Goal: Task Accomplishment & Management: Complete application form

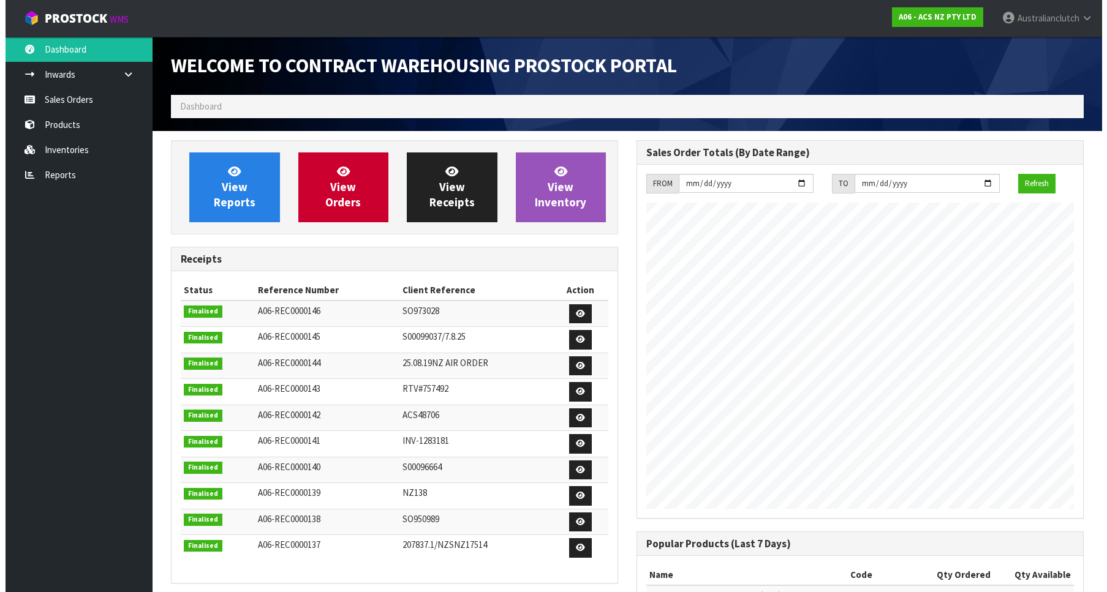
scroll to position [680, 466]
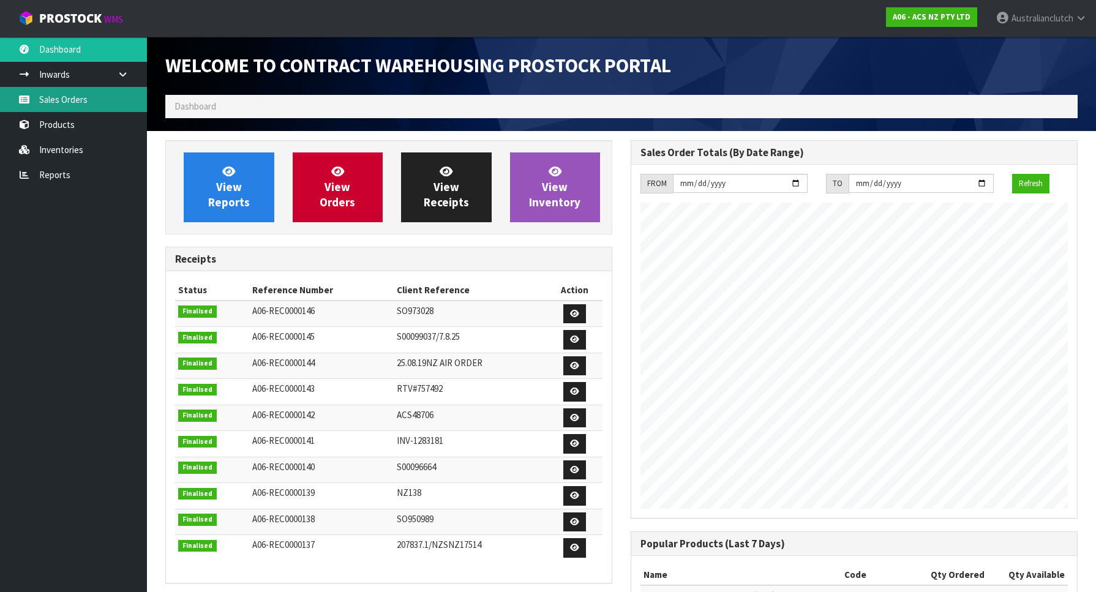
click at [29, 96] on icon at bounding box center [24, 99] width 12 height 9
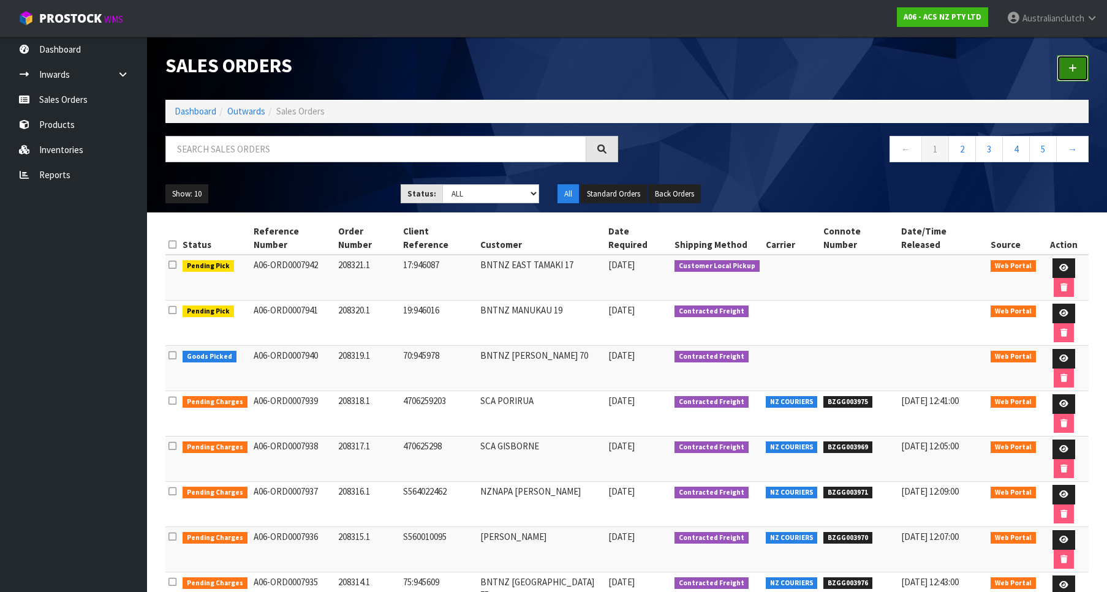
click at [1077, 70] on link at bounding box center [1073, 68] width 32 height 26
click at [1079, 64] on link at bounding box center [1073, 68] width 32 height 26
click at [1071, 64] on link at bounding box center [1073, 68] width 32 height 26
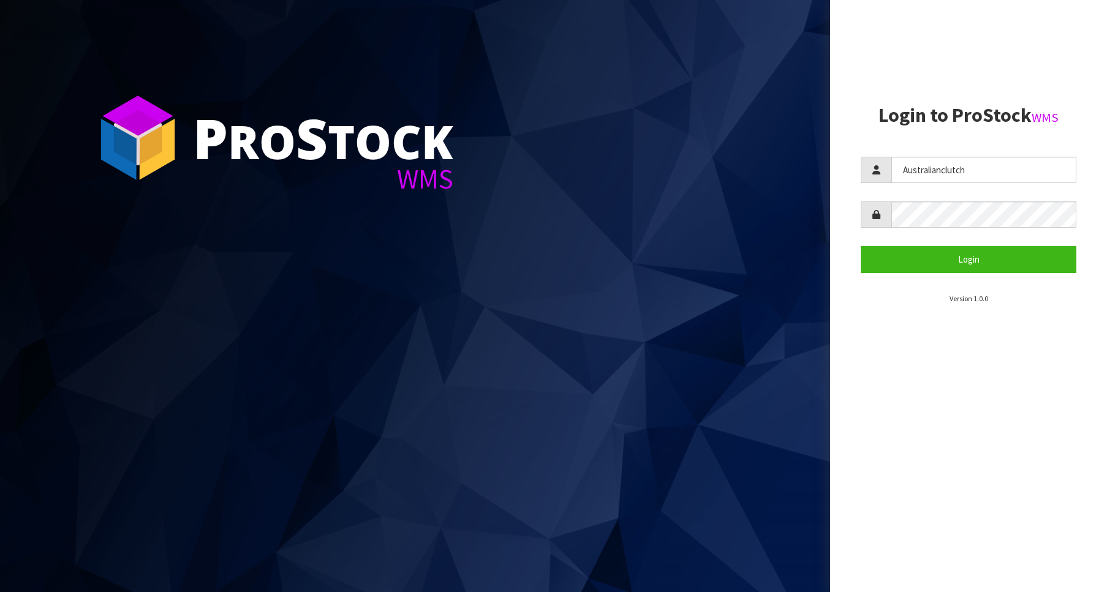
click at [1007, 277] on section "Login to ProStock WMS Australianclutch Login Version 1.0.0" at bounding box center [969, 205] width 216 height 200
click at [990, 259] on button "Login" at bounding box center [969, 259] width 216 height 26
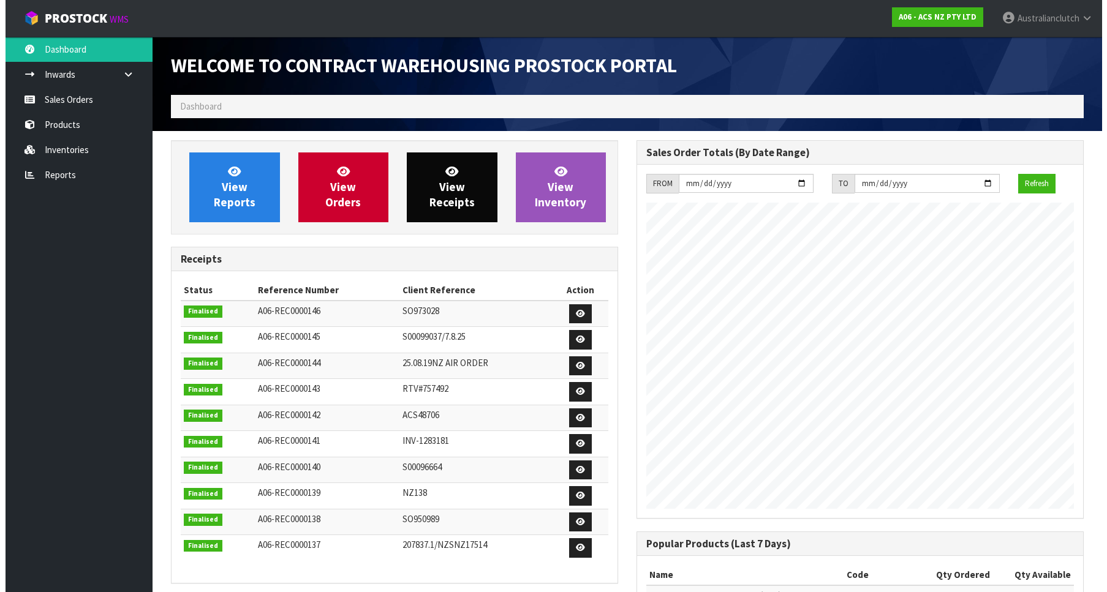
scroll to position [680, 466]
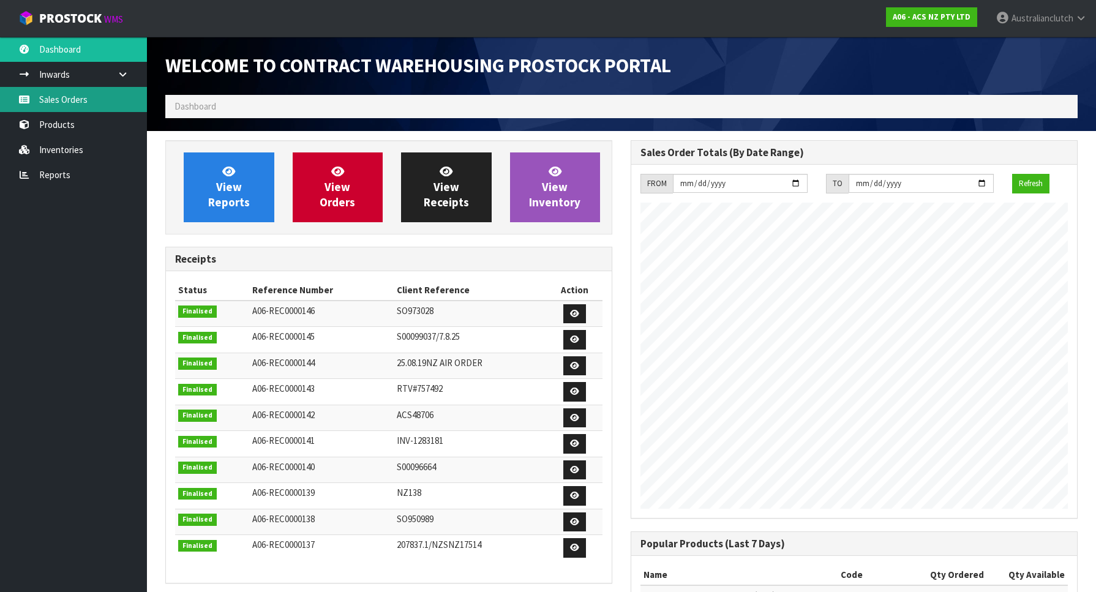
click at [26, 100] on icon at bounding box center [24, 99] width 12 height 9
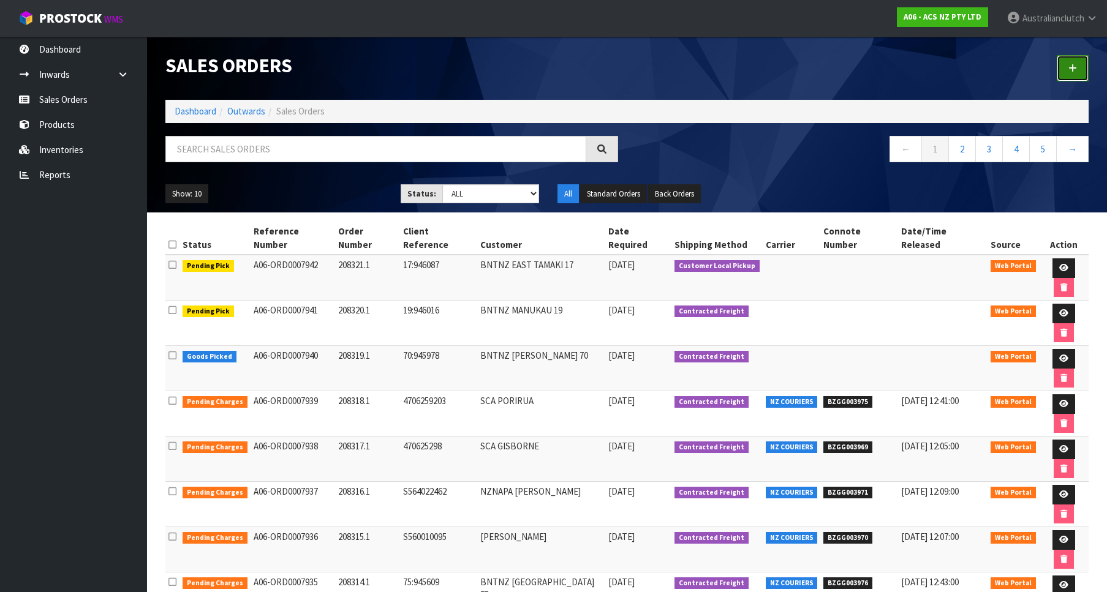
click at [1063, 62] on link at bounding box center [1073, 68] width 32 height 26
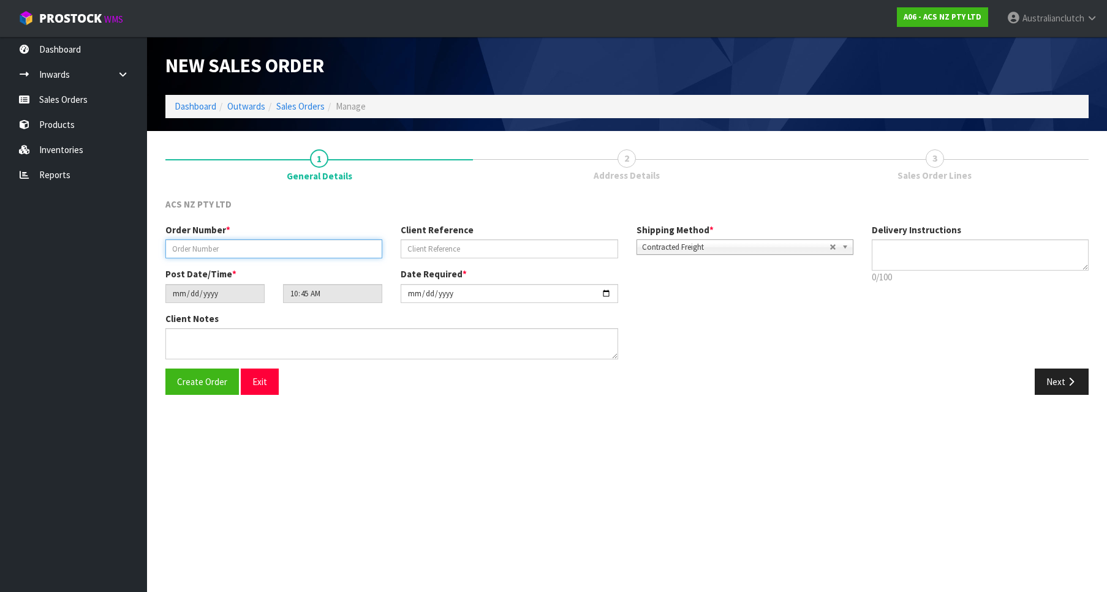
click at [247, 257] on input "text" at bounding box center [273, 248] width 217 height 19
paste input "208322.1"
type input "208322.1"
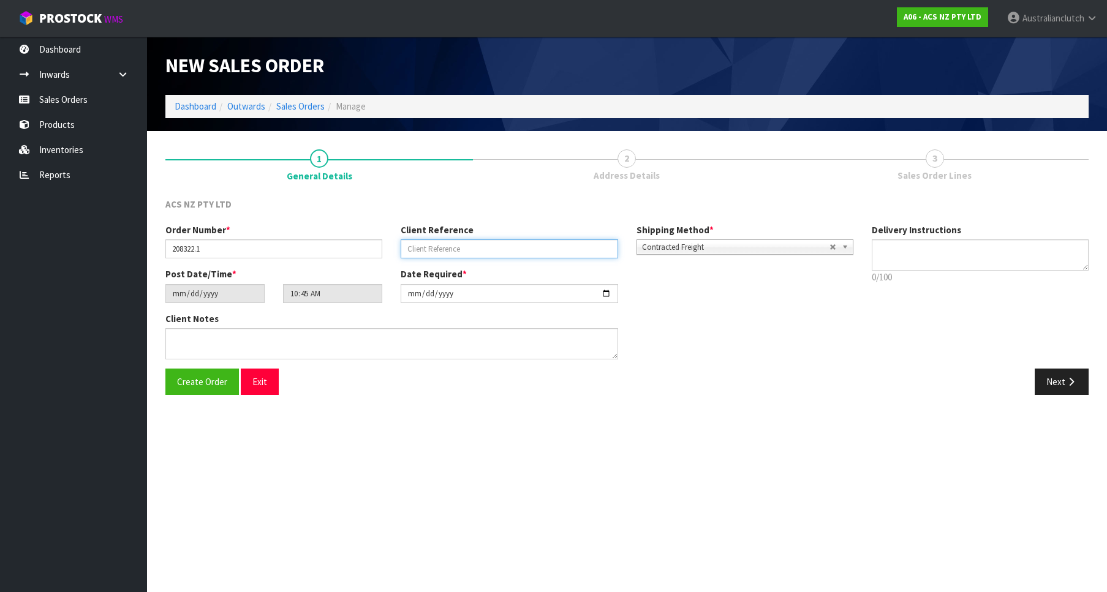
click at [462, 247] on input "text" at bounding box center [509, 248] width 217 height 19
paste input "89:946137"
type input "89:946137"
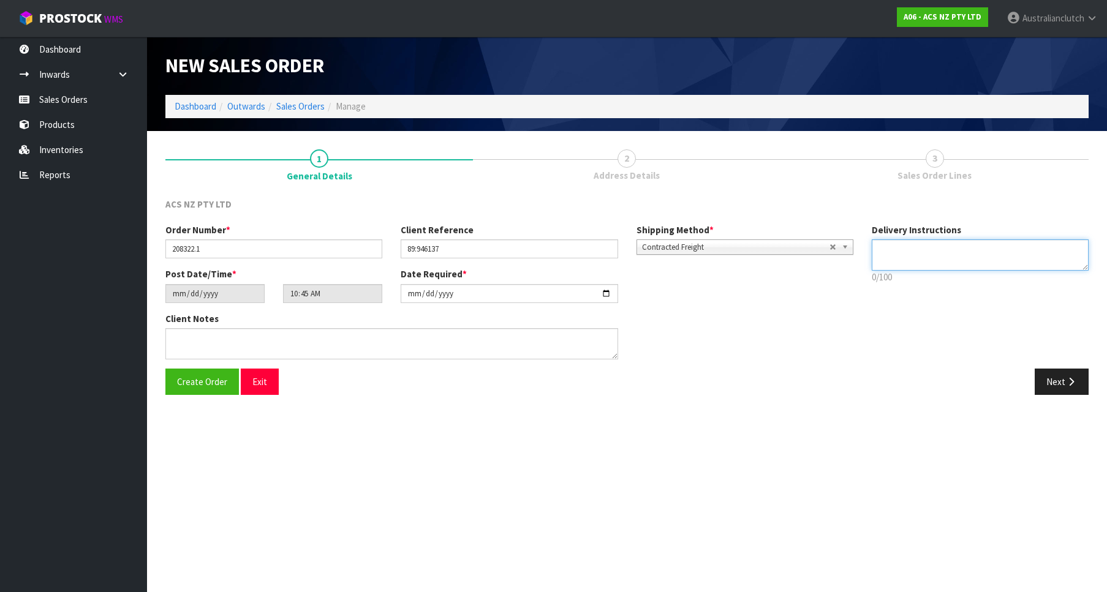
click at [1003, 265] on textarea at bounding box center [980, 254] width 217 height 31
type textarea "PLEASE SEND VIA NZC"
click at [1076, 387] on icon "button" at bounding box center [1071, 381] width 12 height 9
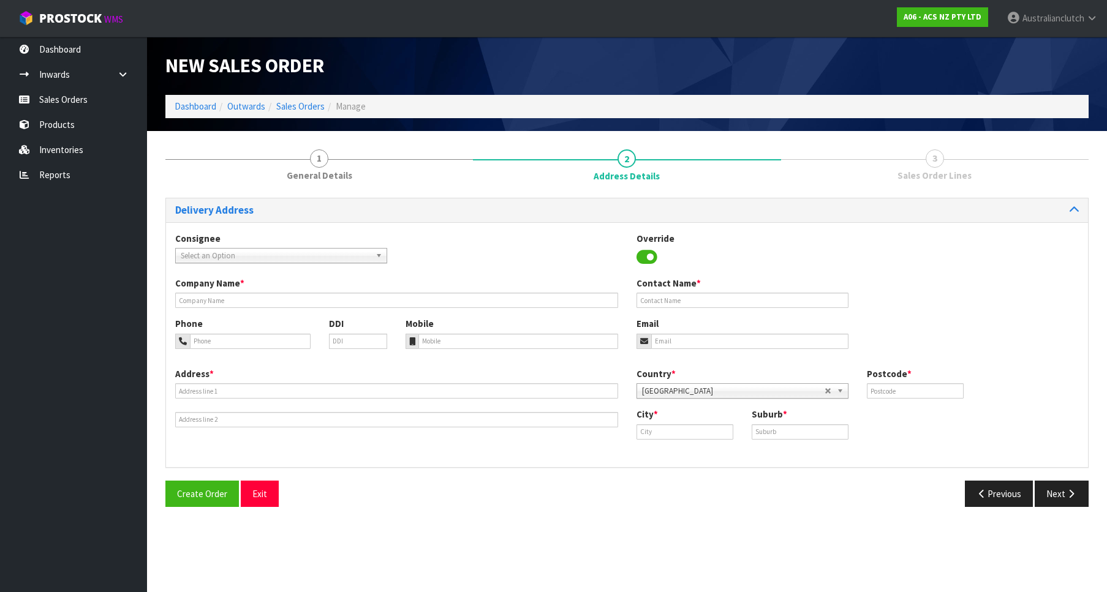
click at [368, 259] on span "Select an Option" at bounding box center [276, 256] width 190 height 15
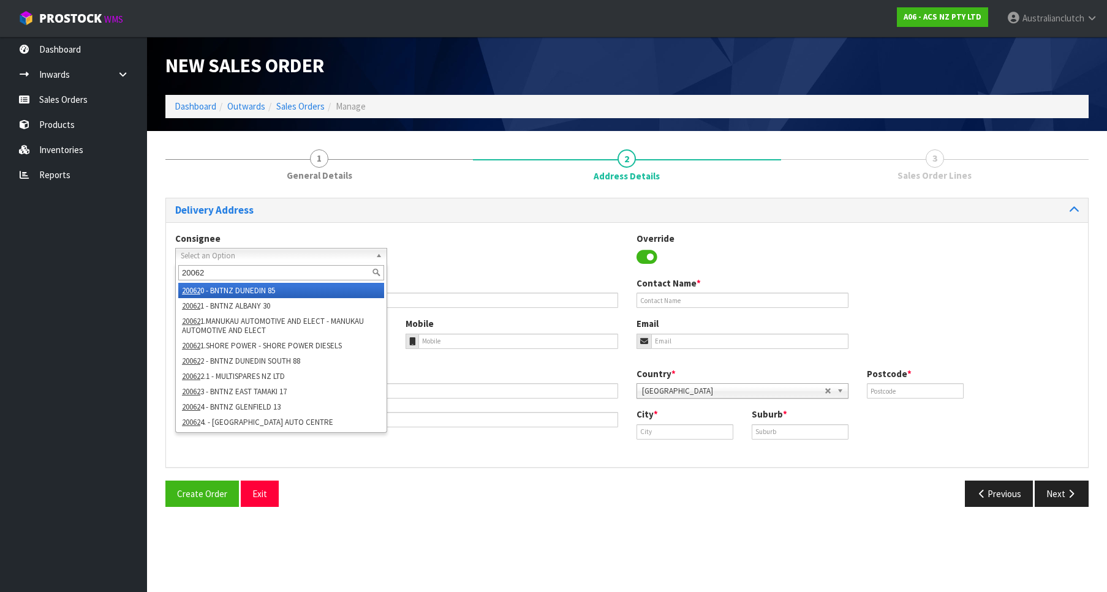
type input "200629"
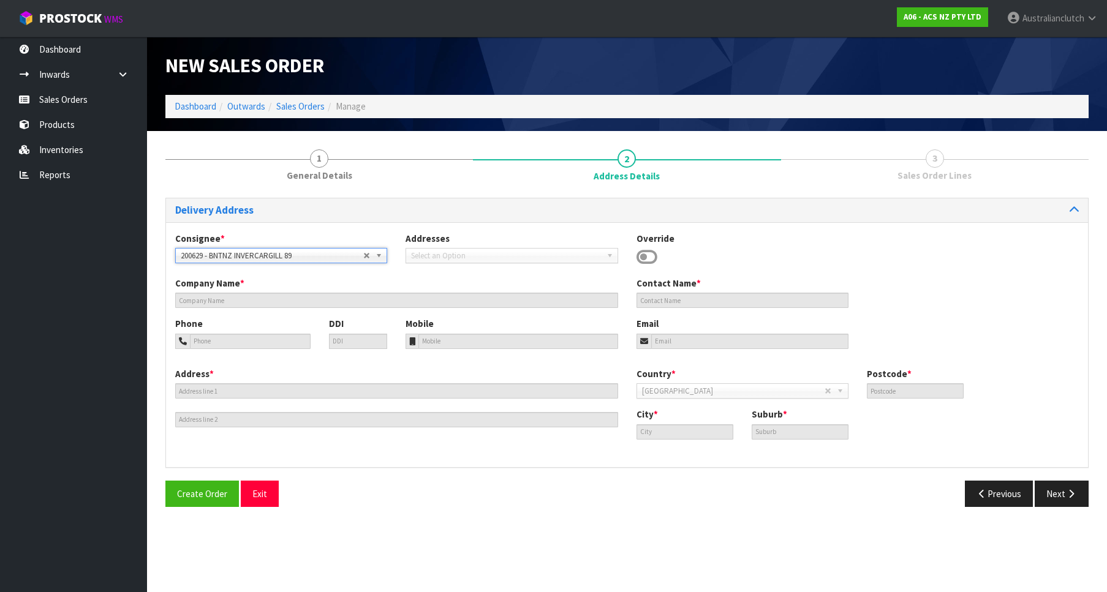
type input "BNTNZ INVERCARGILL 89"
type input "53 CLYDE STREET"
type input "9810"
type input "INVERCARGILL"
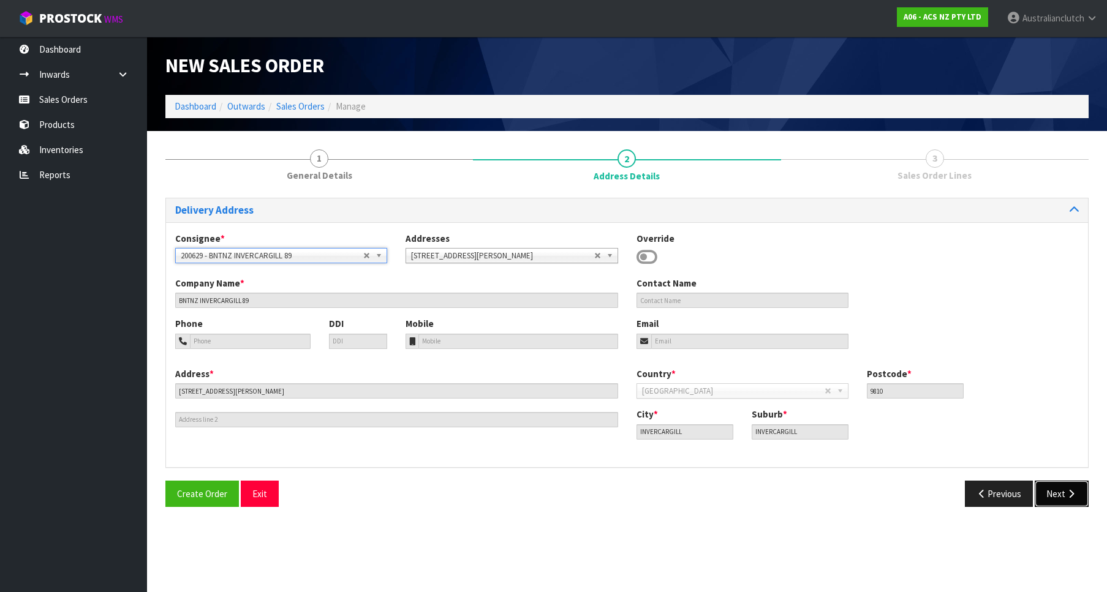
click at [1060, 489] on button "Next" at bounding box center [1062, 494] width 54 height 26
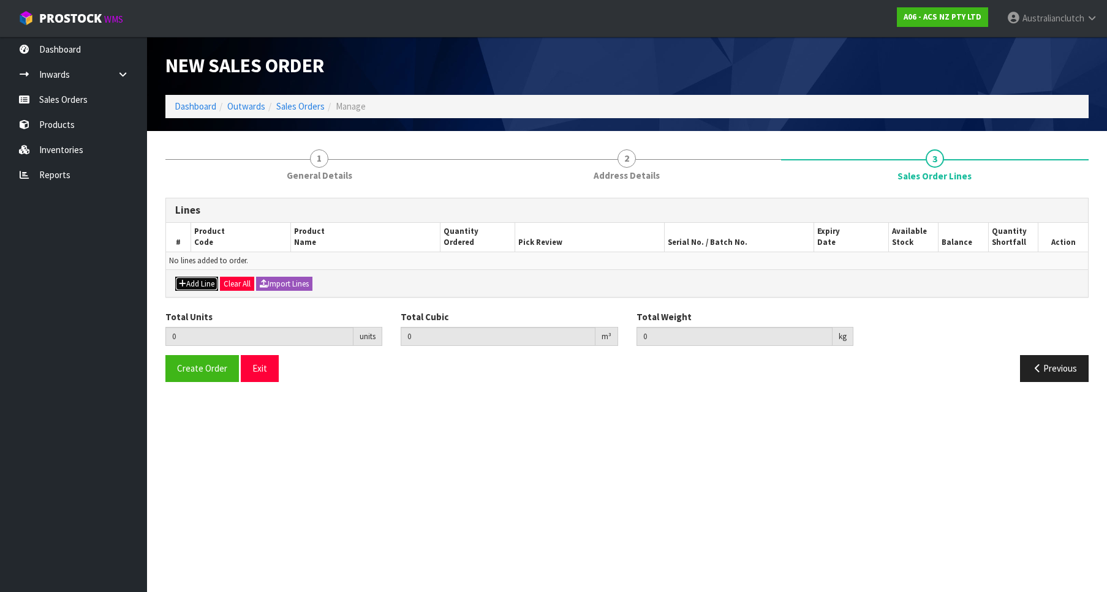
click at [202, 282] on button "Add Line" at bounding box center [196, 284] width 43 height 15
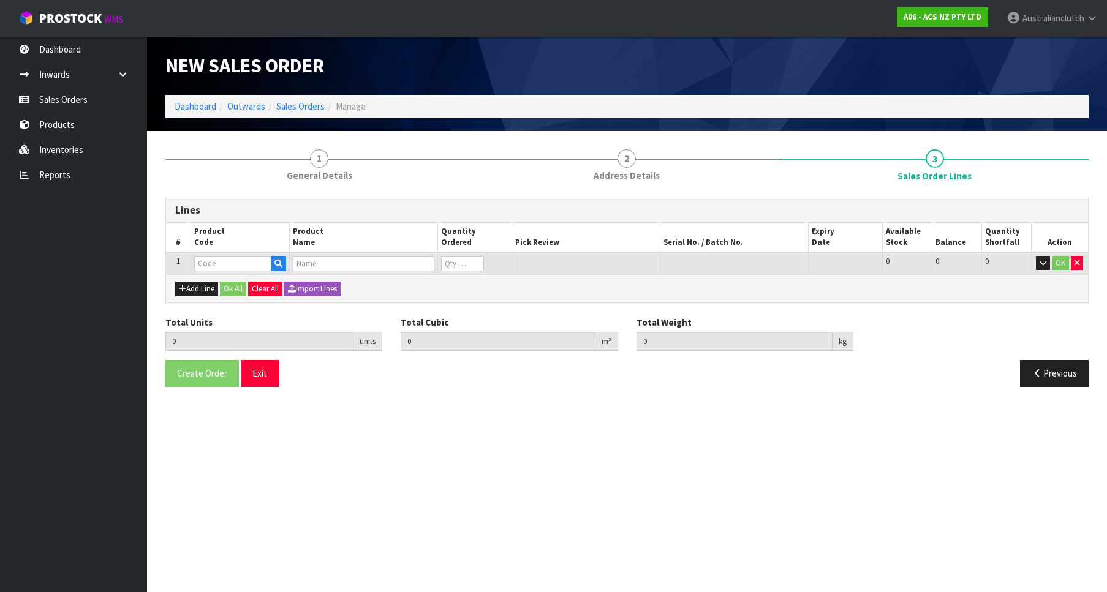
click at [230, 270] on input "text" at bounding box center [232, 263] width 77 height 15
type input "SCLE009"
type input "0.000000"
type input "0.000"
type input "CLUTCH S/CYL LEYLAND 23.81MM (15/16")"
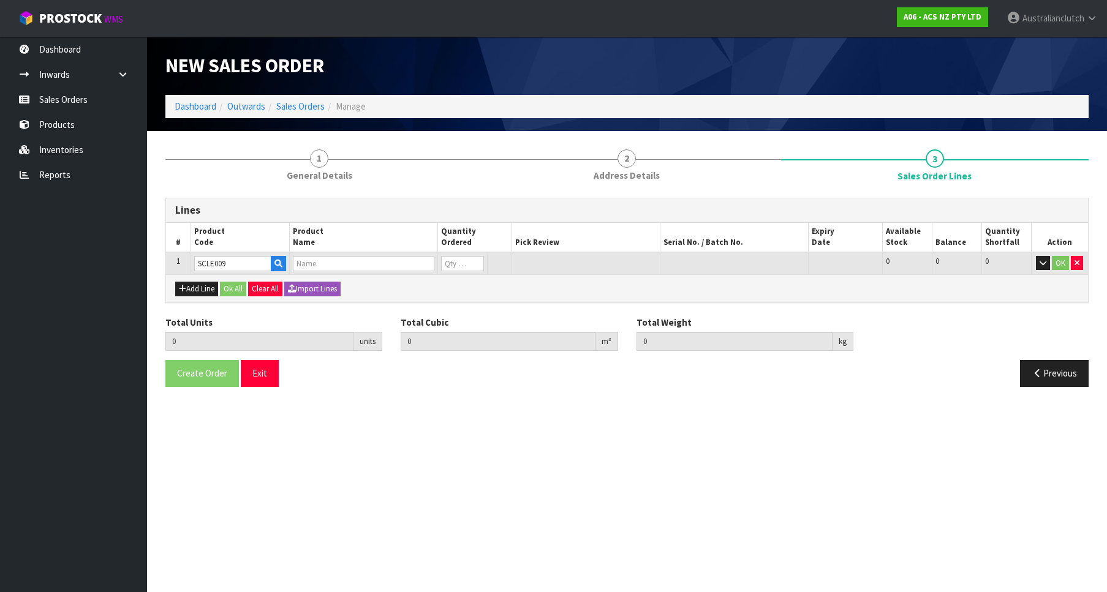
type input "0"
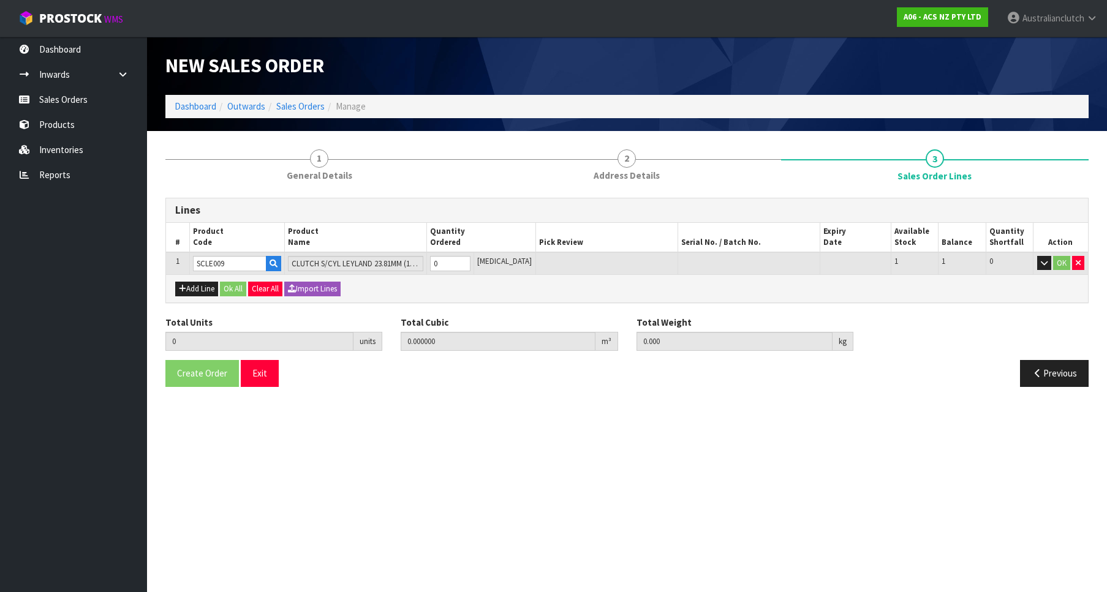
type input "1"
type input "0.002981"
type input "0.2"
type input "1"
click at [470, 262] on input "1" at bounding box center [450, 263] width 40 height 15
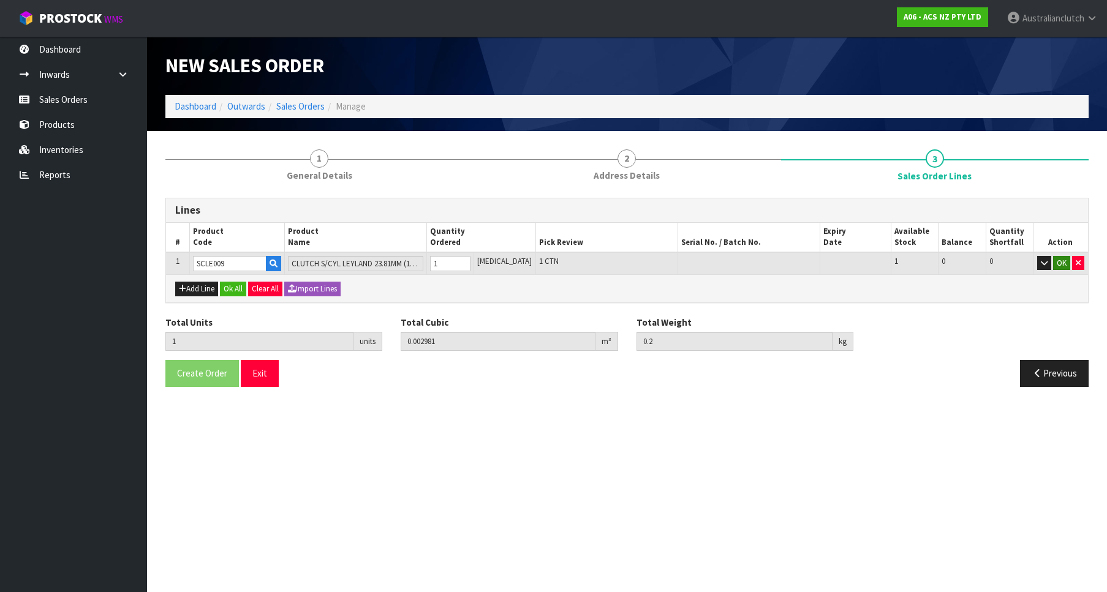
type input "SCLE009"
drag, startPoint x: 1060, startPoint y: 266, endPoint x: 1022, endPoint y: 292, distance: 46.4
click at [1060, 266] on button "OK" at bounding box center [1061, 263] width 17 height 15
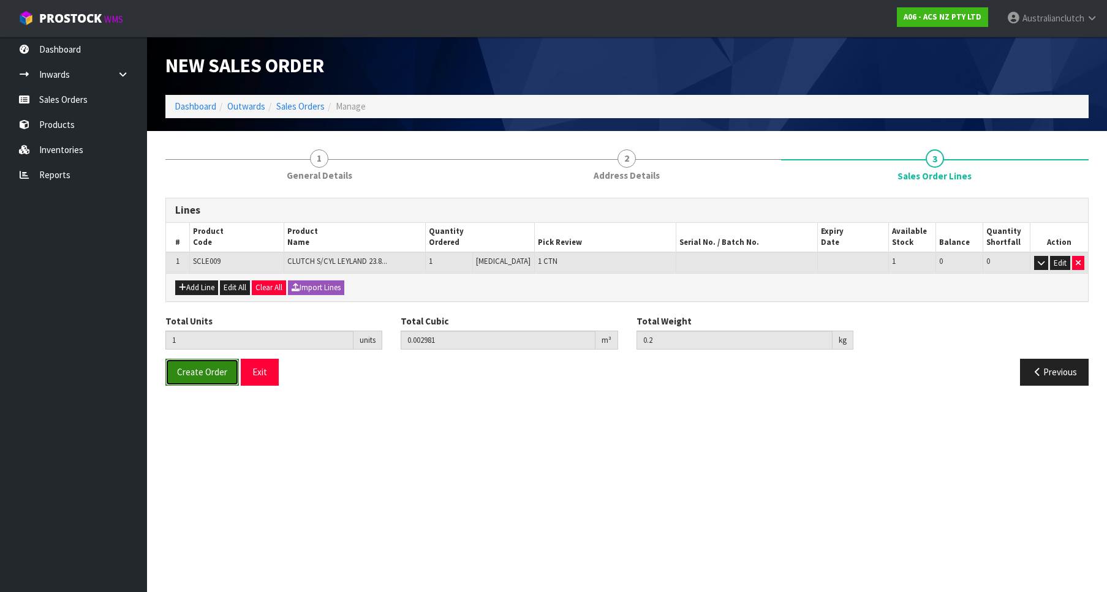
click at [216, 361] on button "Create Order" at bounding box center [202, 372] width 74 height 26
